Goal: Answer question/provide support

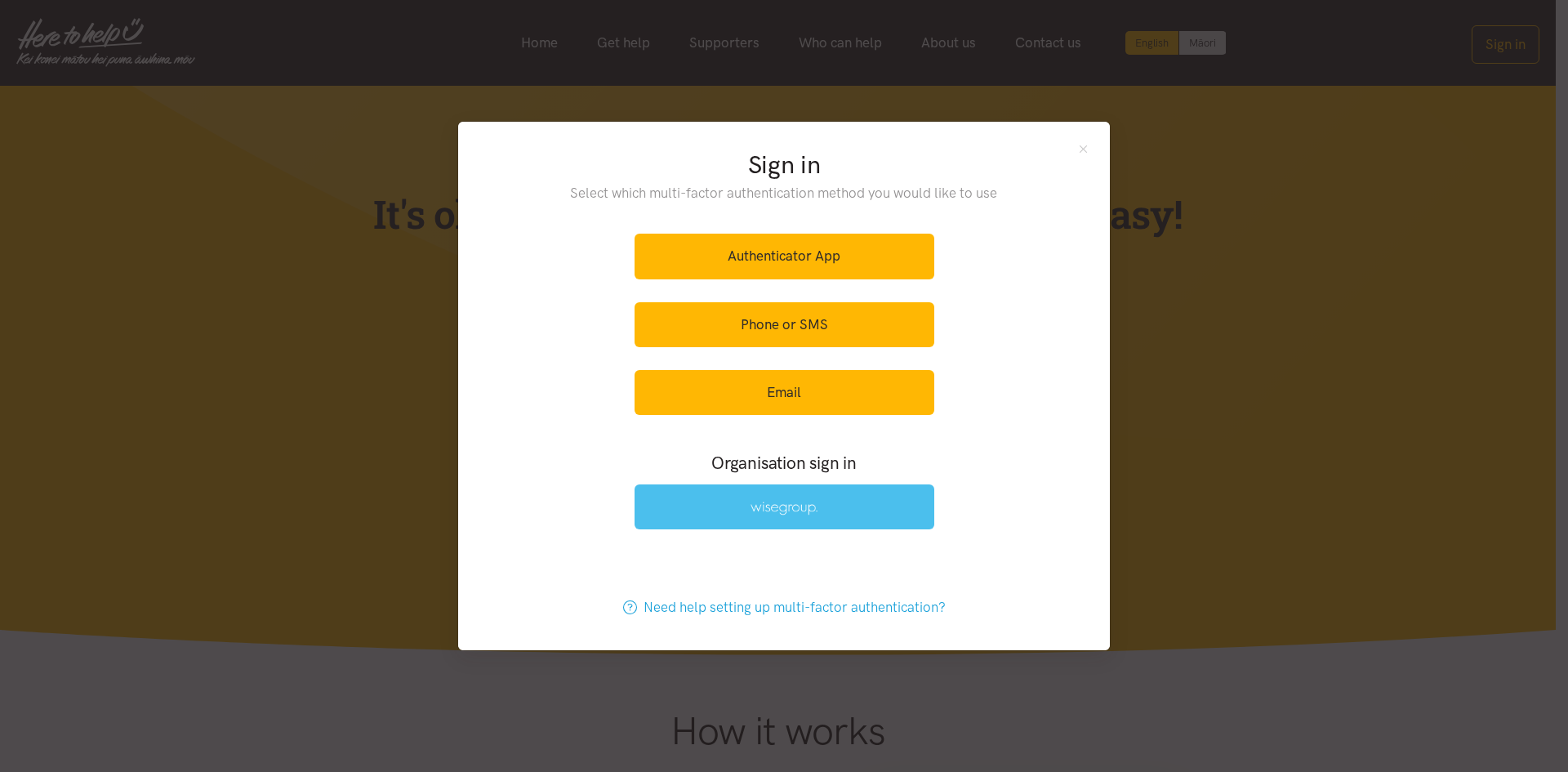
click at [829, 490] on link at bounding box center [784, 506] width 300 height 45
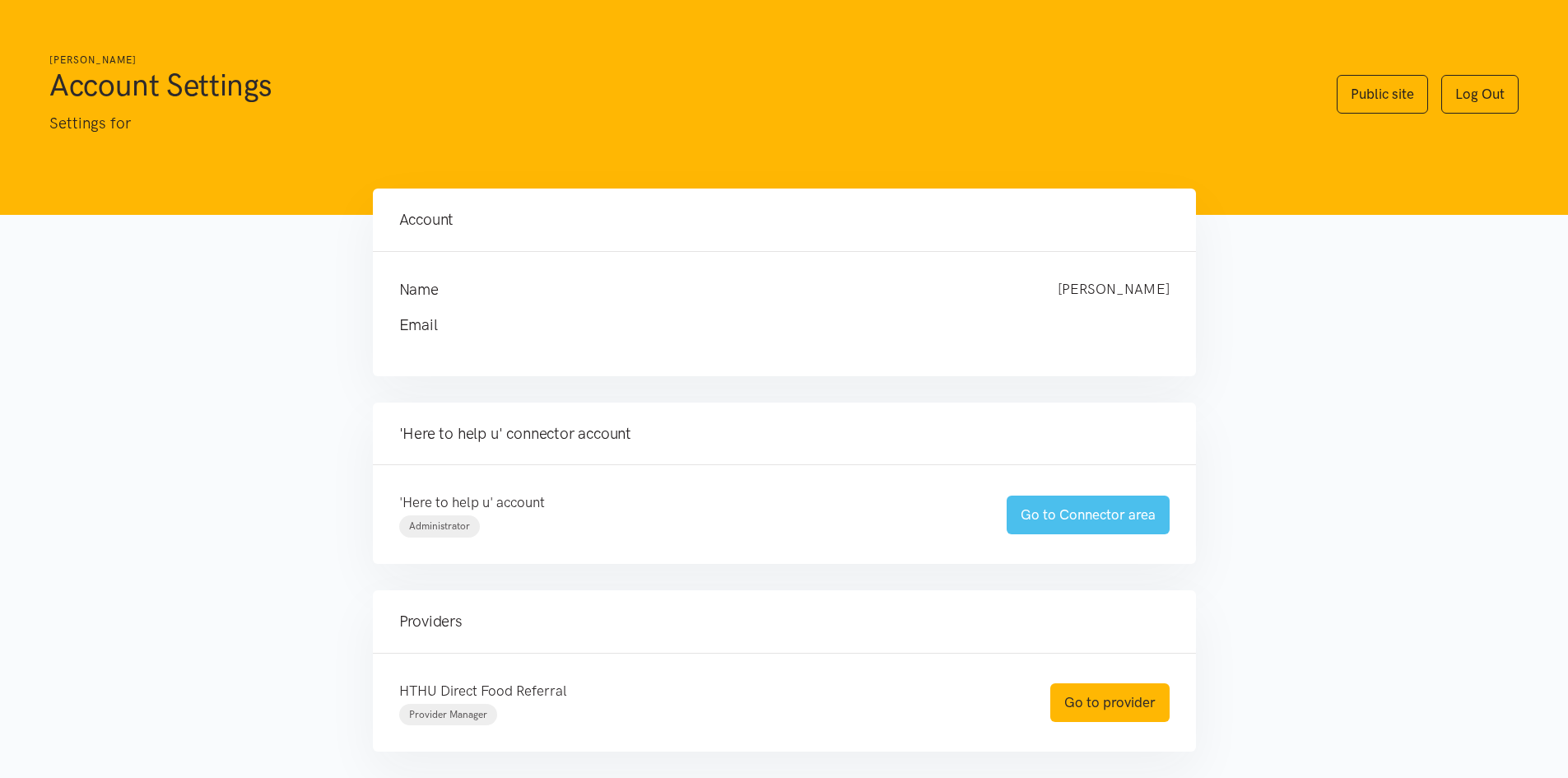
click at [1026, 515] on link "Go to Connector area" at bounding box center [1088, 515] width 163 height 39
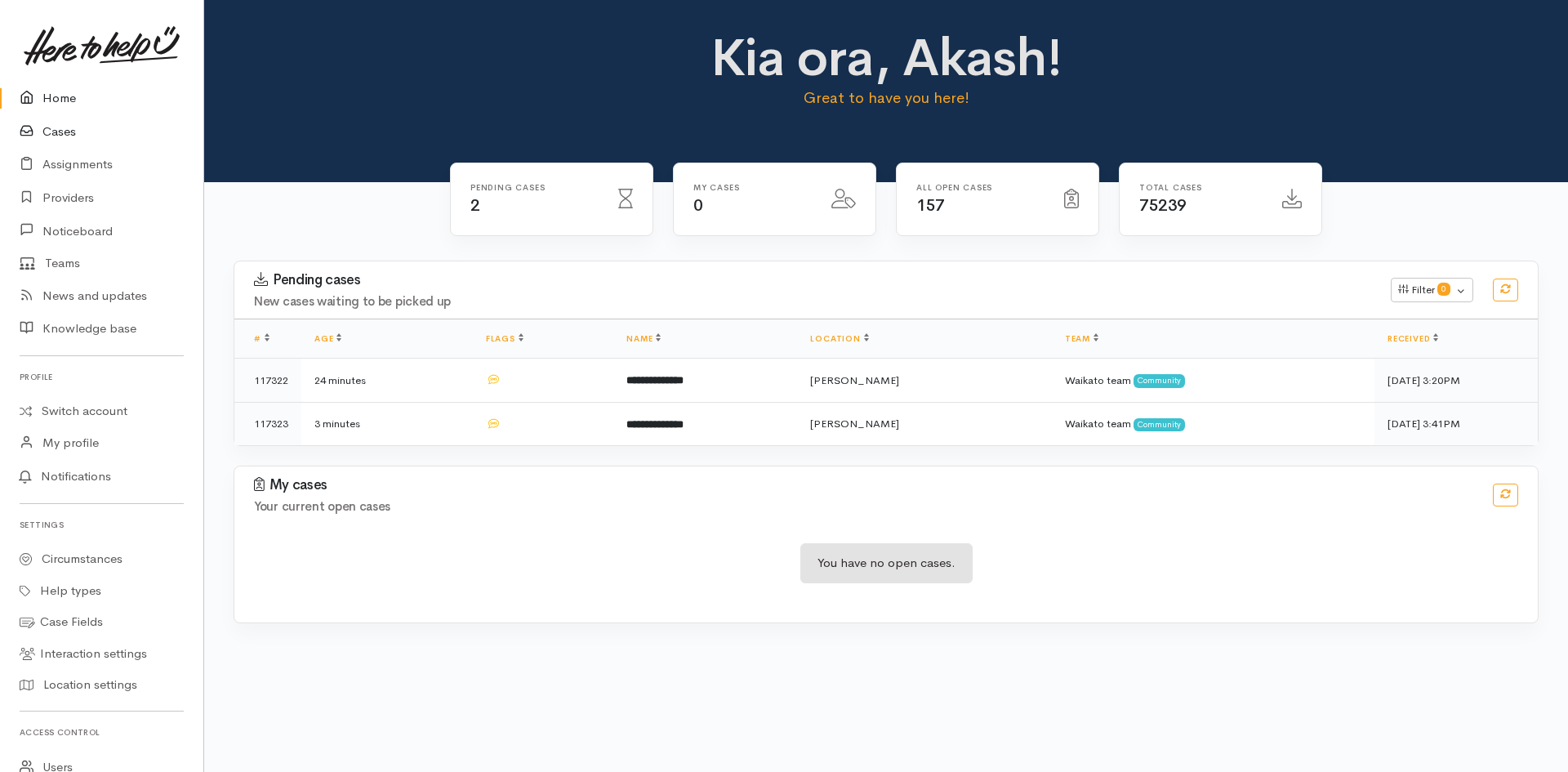
click at [62, 133] on link "Cases" at bounding box center [101, 132] width 204 height 33
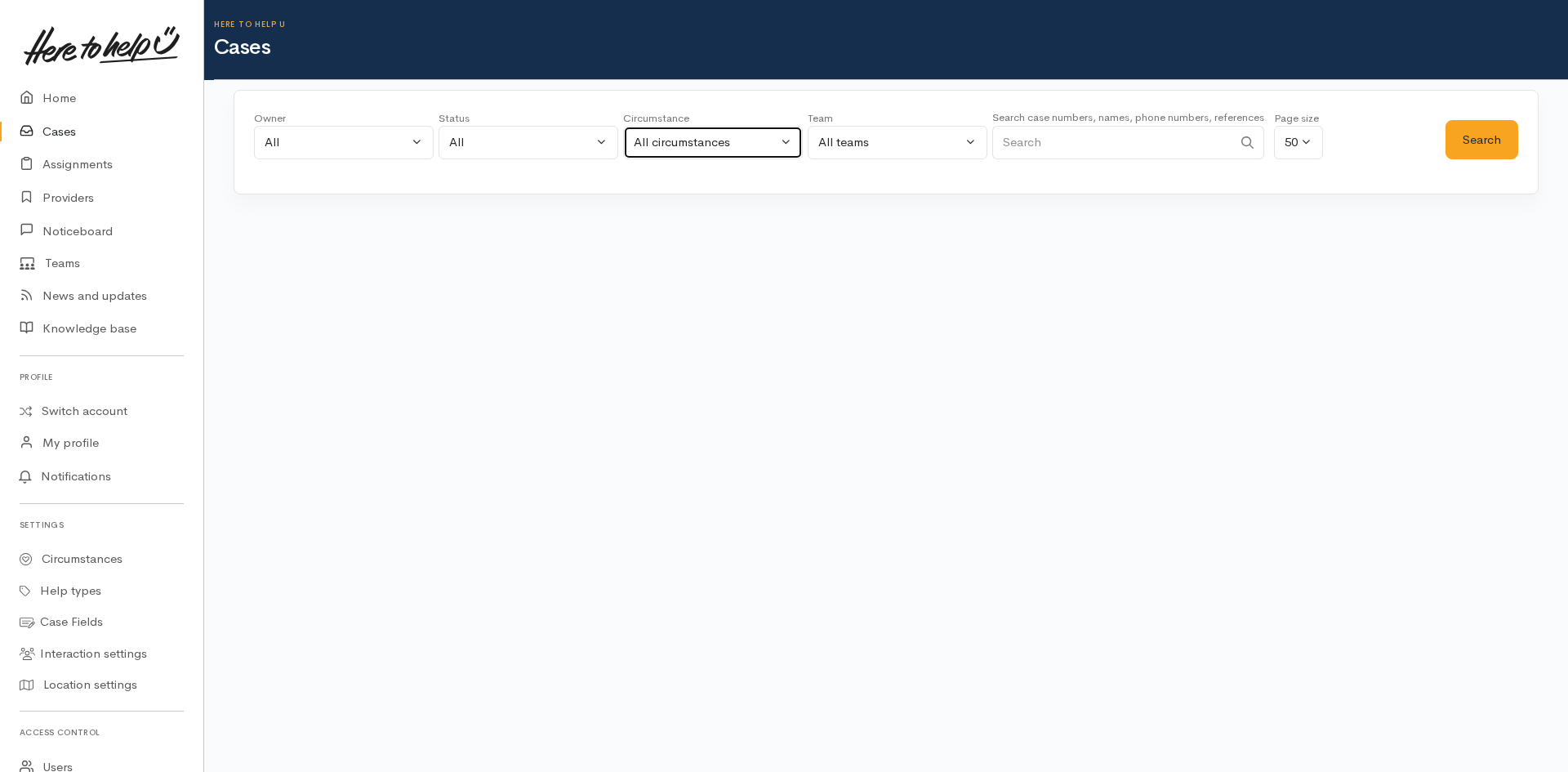
click at [711, 143] on div "All circumstances" at bounding box center [705, 142] width 143 height 18
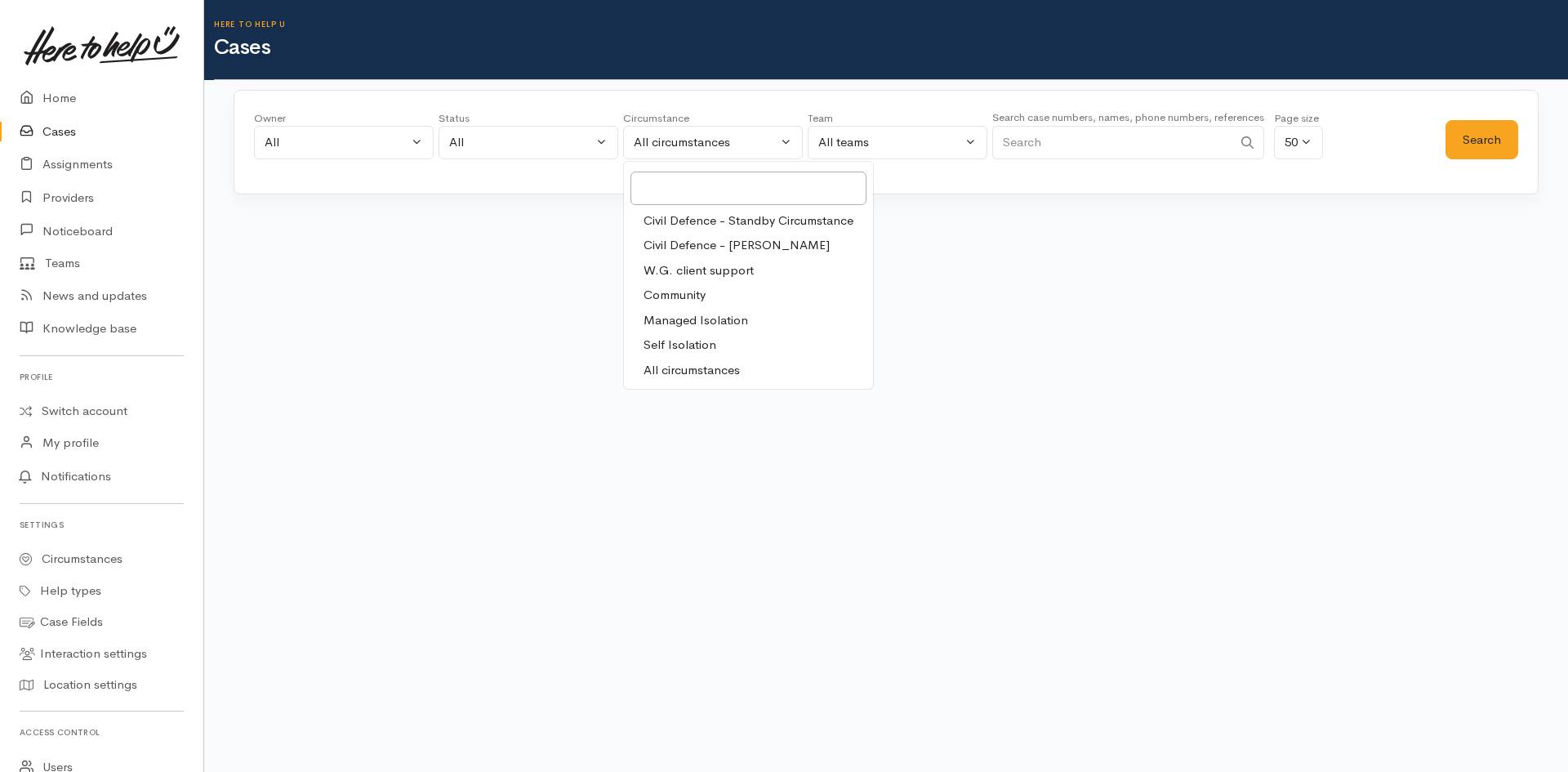
click at [653, 296] on span "Community" at bounding box center [674, 295] width 62 height 18
select select "2"
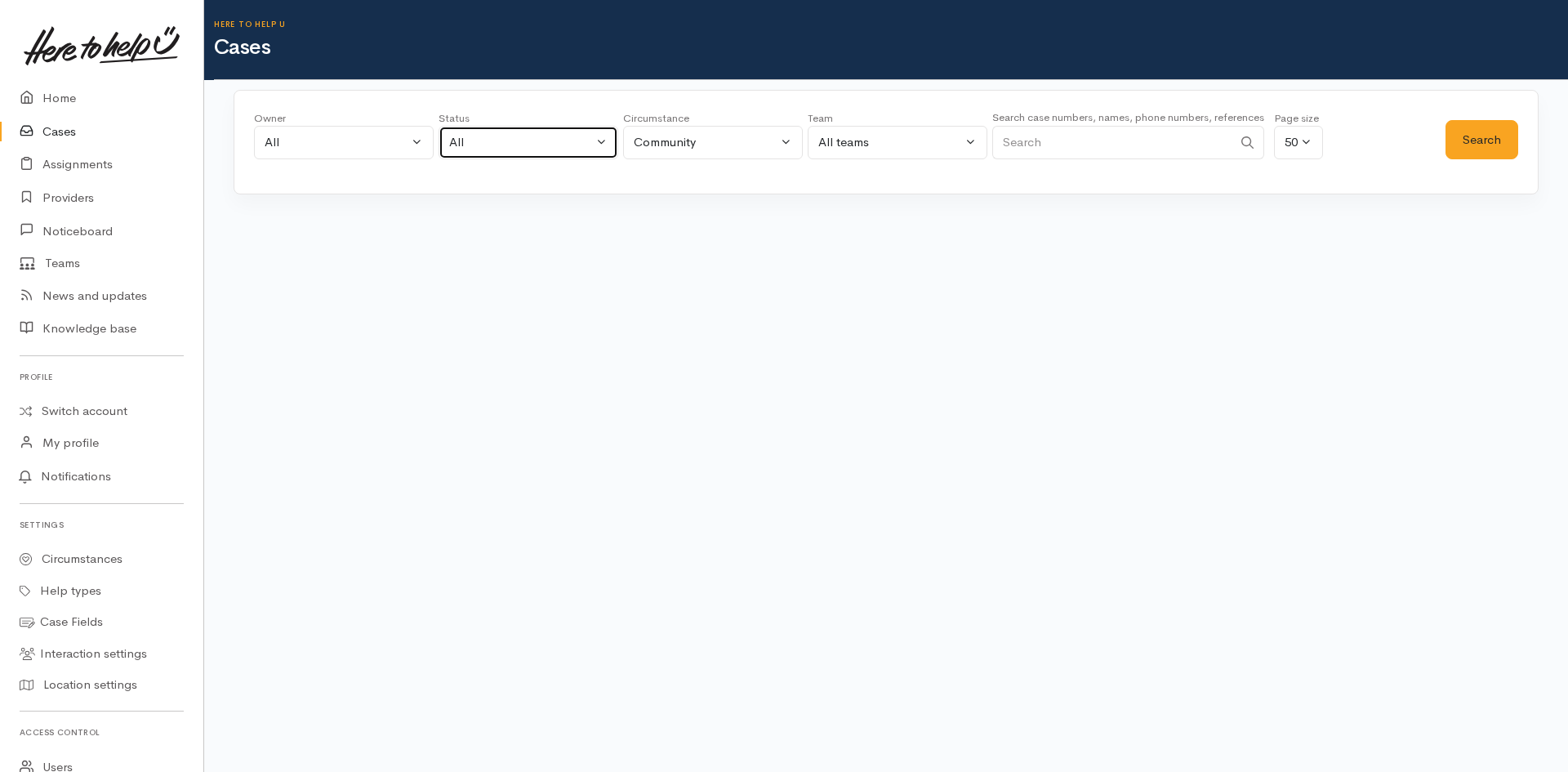
click at [517, 143] on div "All" at bounding box center [521, 142] width 143 height 18
click at [519, 242] on span "All current cases" at bounding box center [513, 249] width 92 height 18
select select "Unresolved"
click at [356, 147] on div "All" at bounding box center [336, 142] width 143 height 18
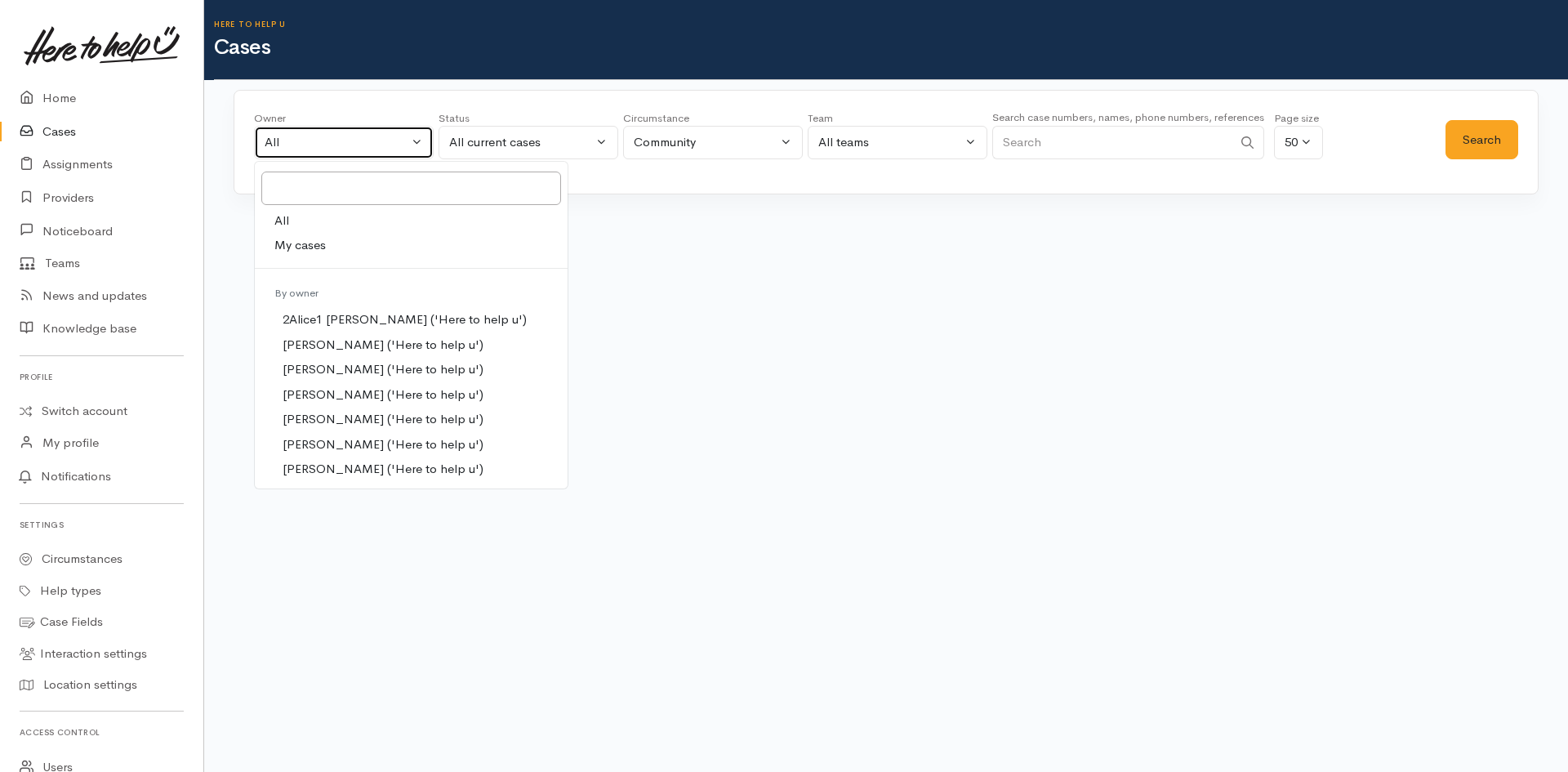
click at [431, 136] on button "All" at bounding box center [344, 143] width 180 height 33
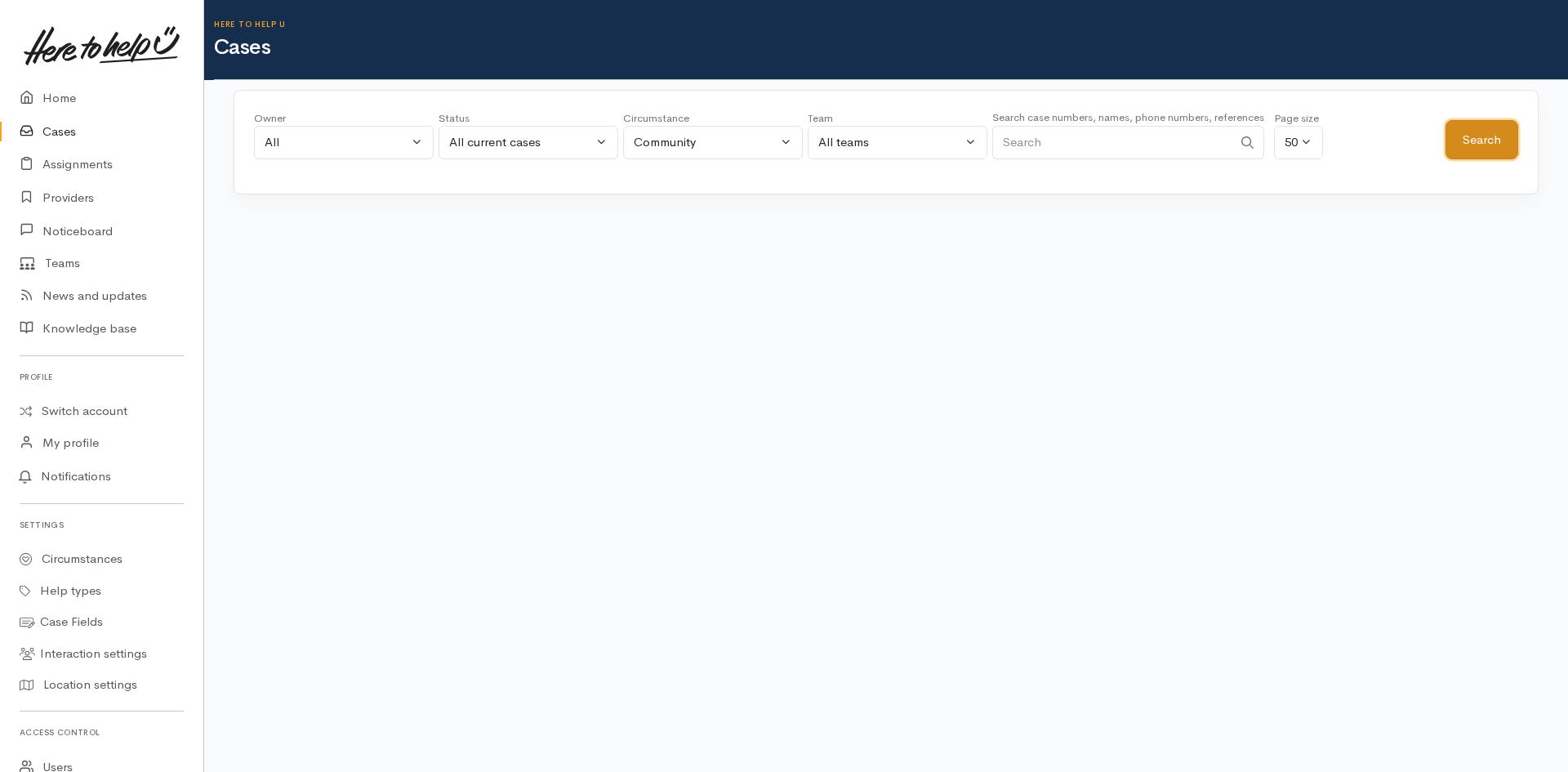
click at [1466, 140] on button "Search" at bounding box center [1481, 140] width 73 height 40
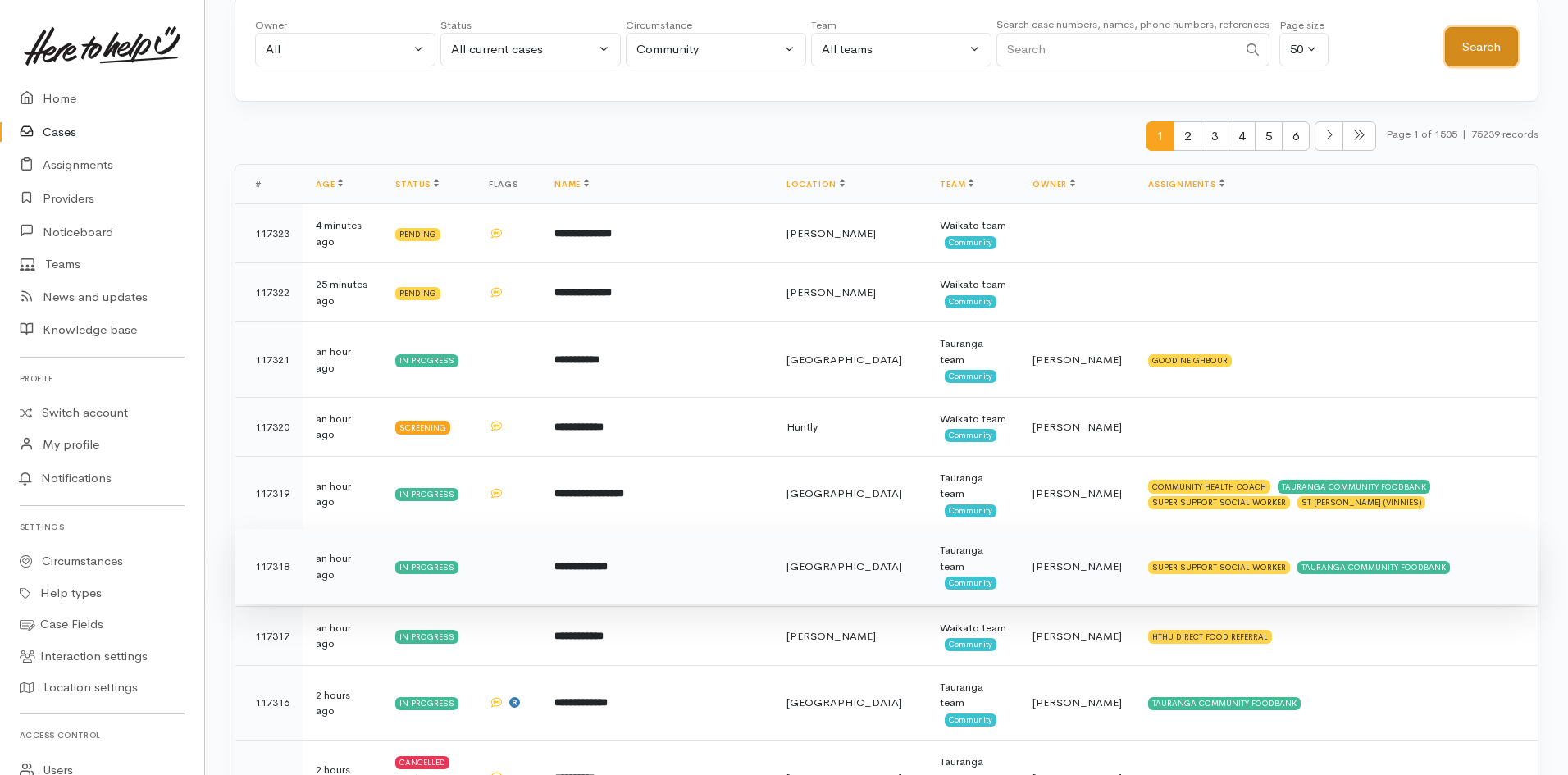
scroll to position [328, 0]
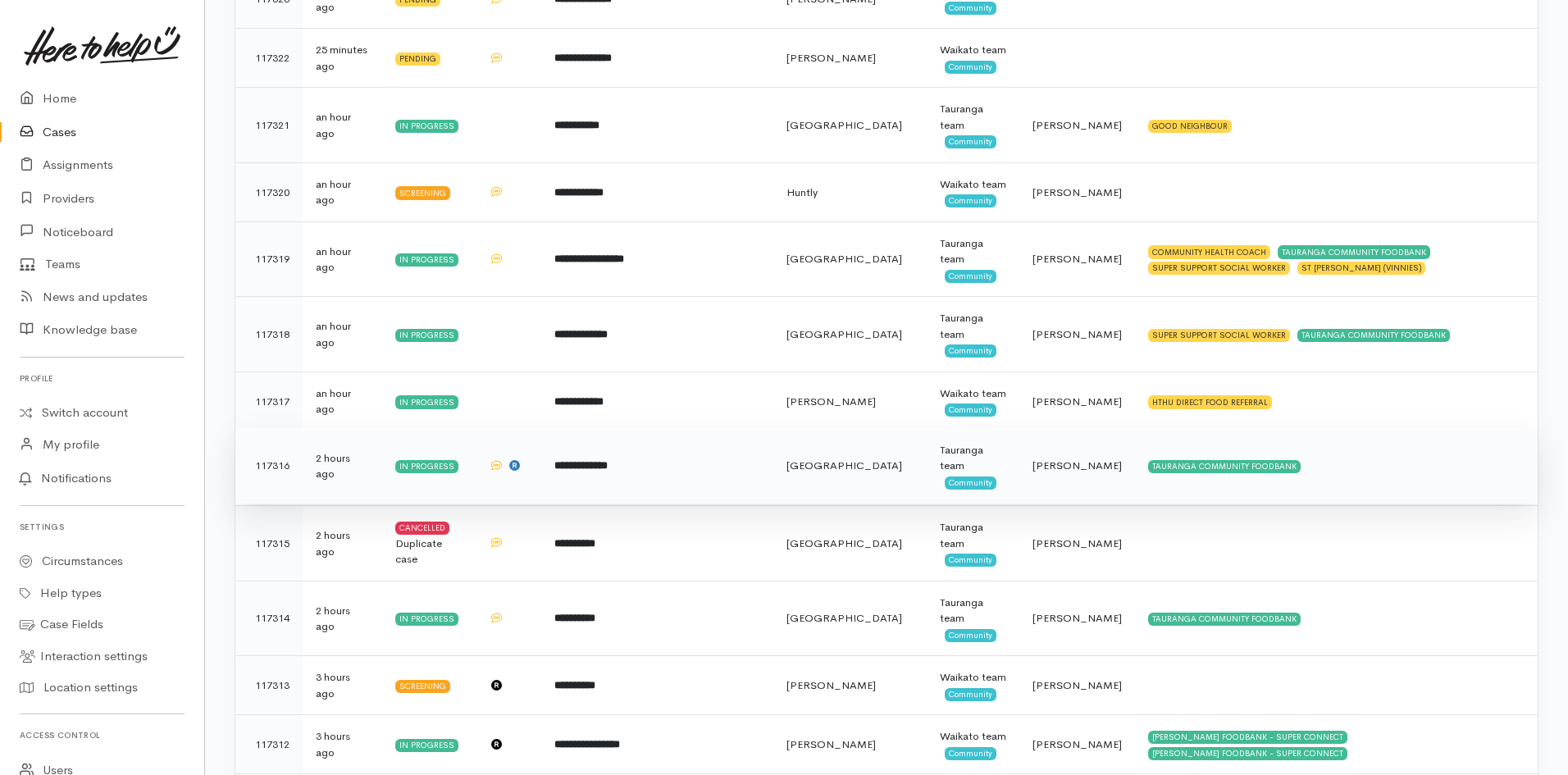
click at [541, 504] on td at bounding box center [508, 466] width 66 height 75
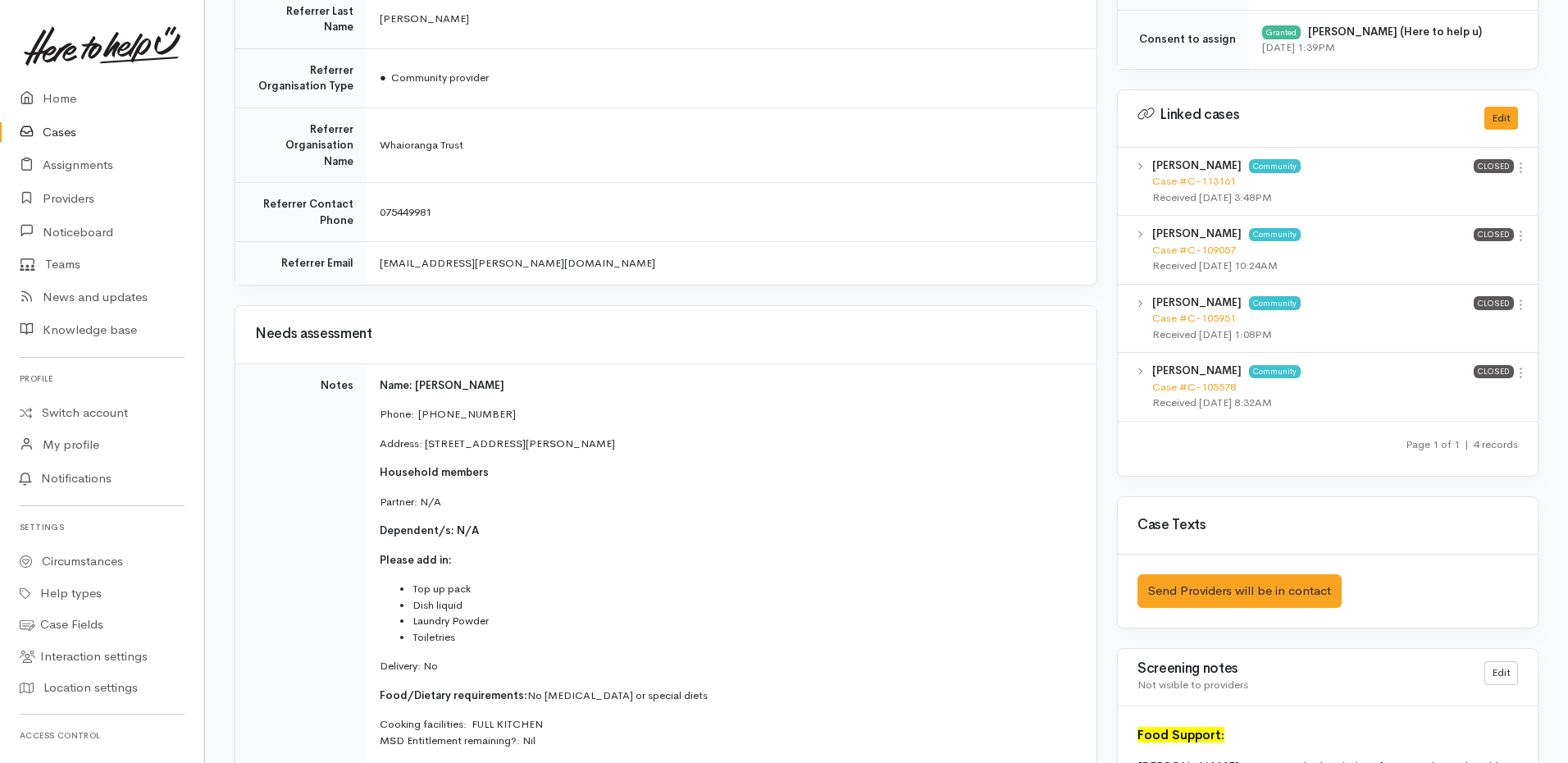
scroll to position [738, 0]
drag, startPoint x: 576, startPoint y: 642, endPoint x: 558, endPoint y: 637, distance: 18.7
